Goal: Navigation & Orientation: Find specific page/section

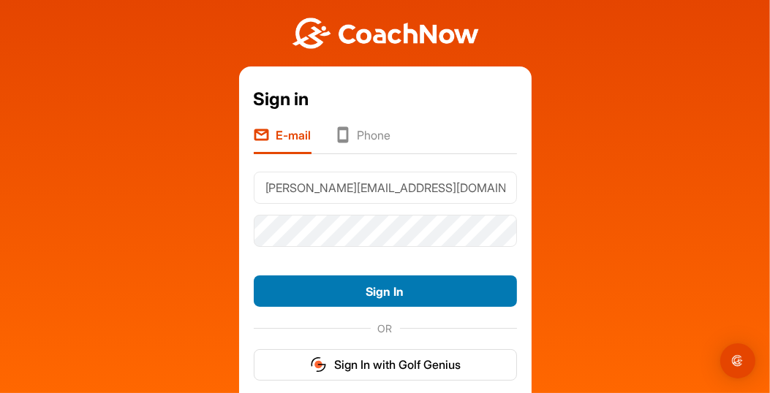
click at [366, 298] on button "Sign In" at bounding box center [385, 291] width 263 height 31
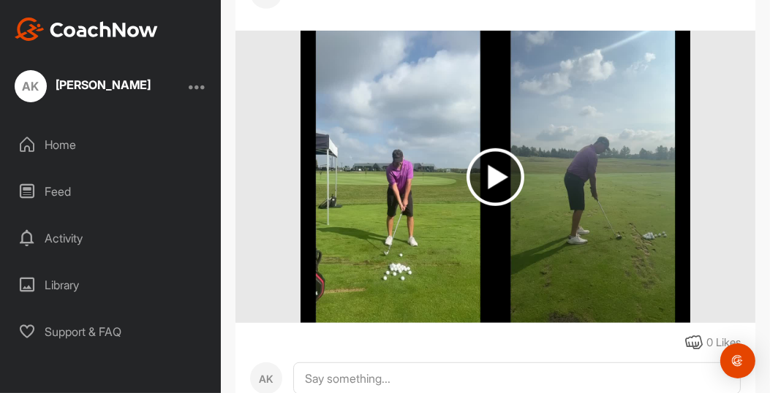
scroll to position [725, 0]
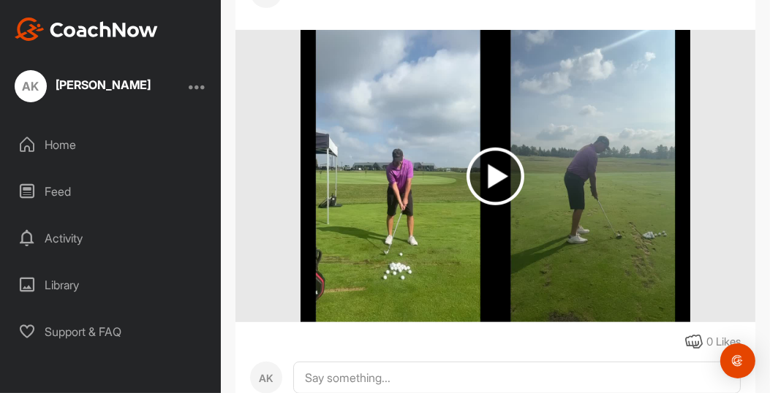
click at [494, 163] on img at bounding box center [496, 177] width 58 height 58
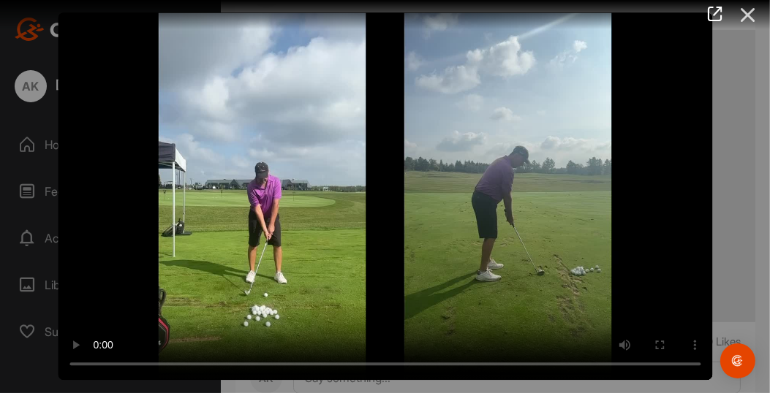
click at [748, 10] on icon at bounding box center [748, 14] width 34 height 27
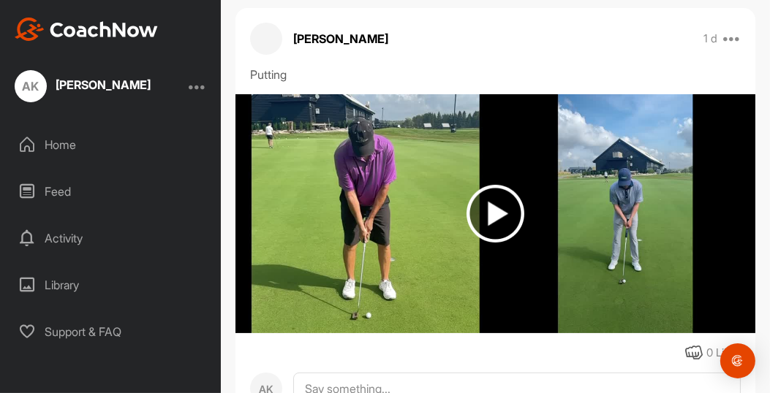
scroll to position [244, 0]
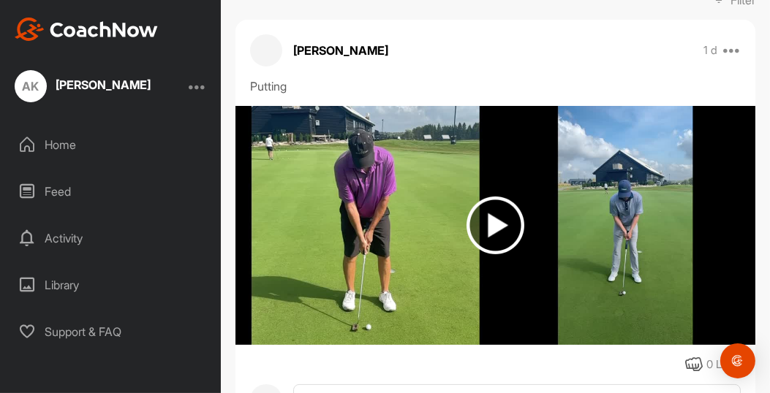
click at [494, 223] on img at bounding box center [496, 226] width 58 height 58
